Goal: Task Accomplishment & Management: Manage account settings

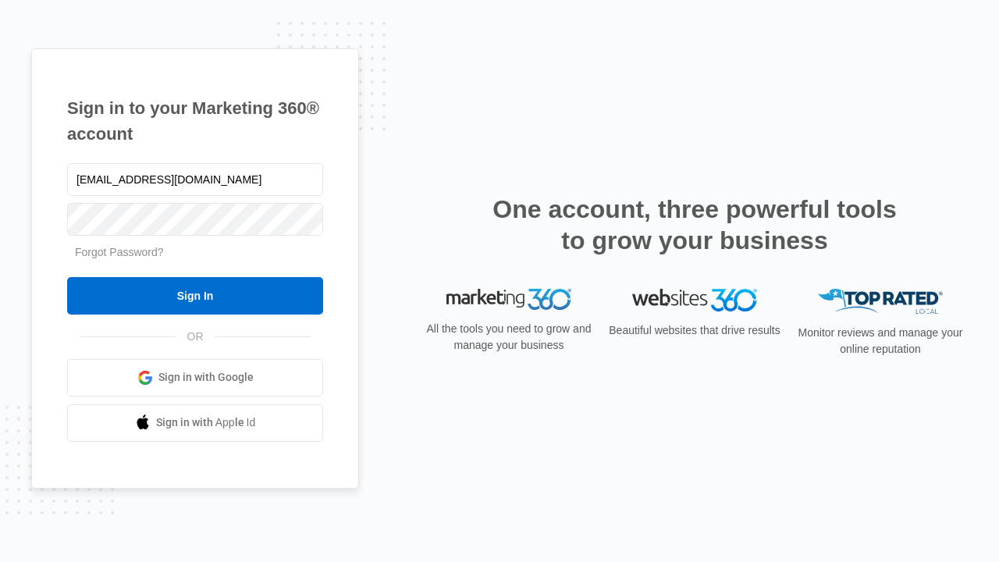
type input "[EMAIL_ADDRESS][DOMAIN_NAME]"
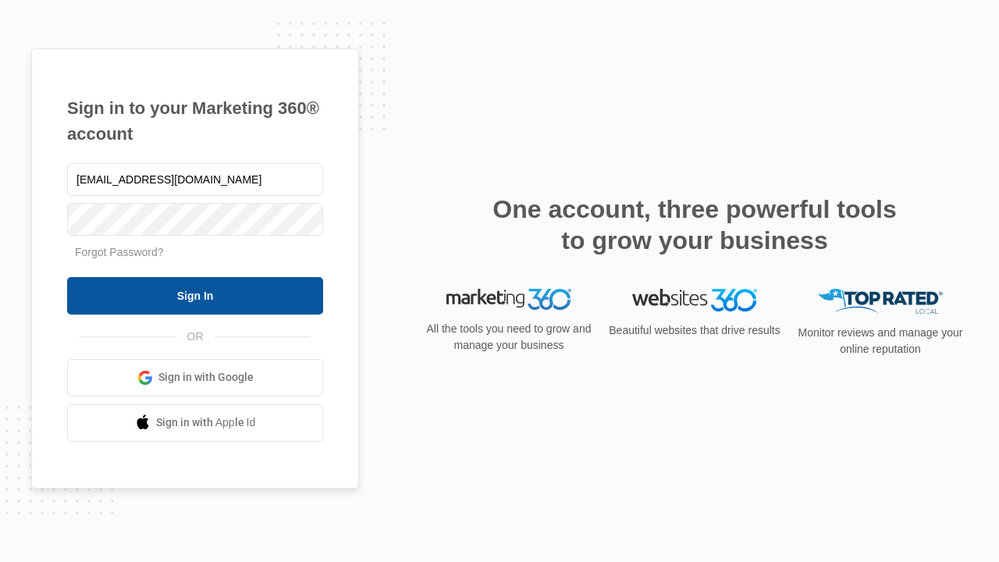
click at [195, 295] on input "Sign In" at bounding box center [195, 295] width 256 height 37
